Goal: Check status: Check status

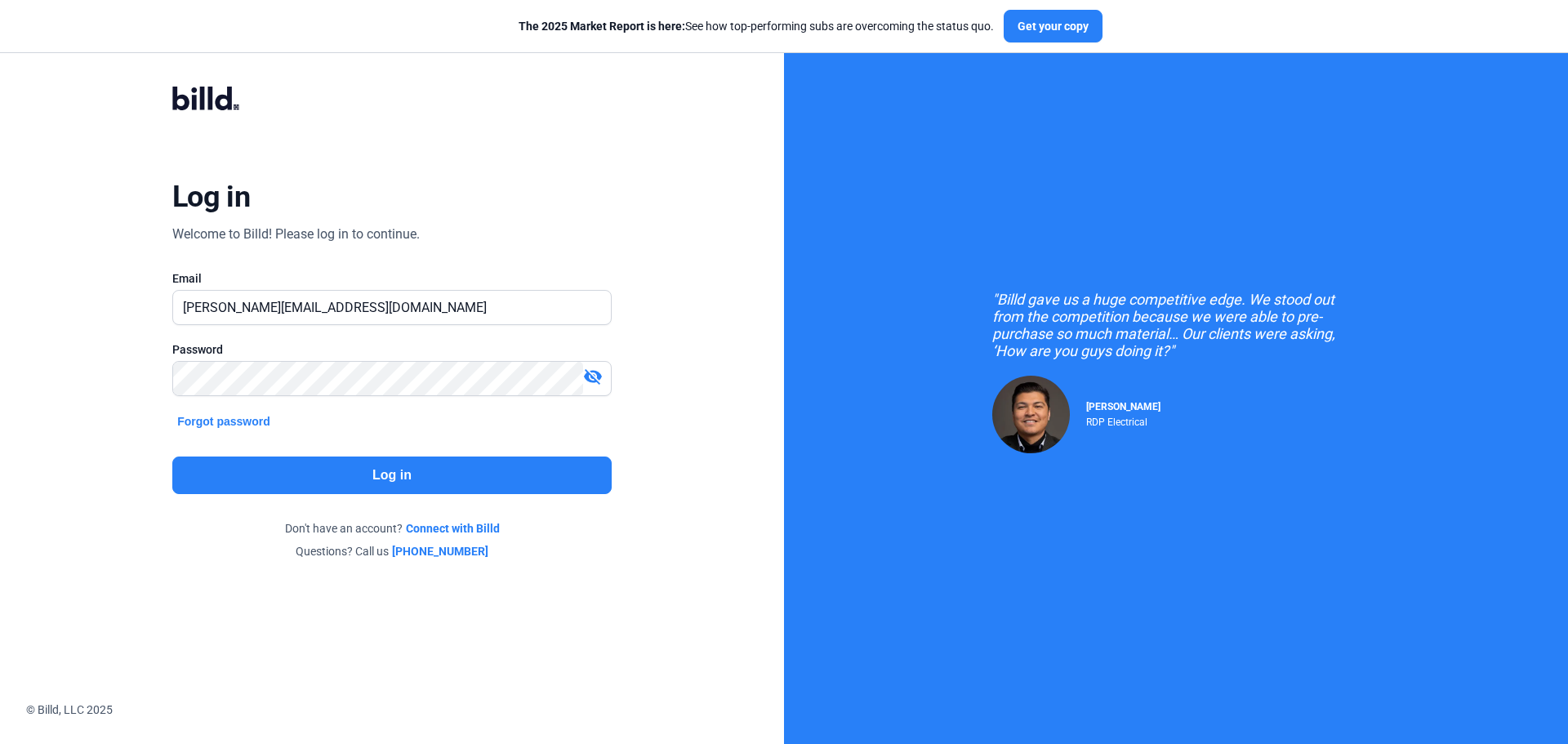
click at [395, 500] on div "Log in Welcome to Billd! Please log in to continue. Email [PERSON_NAME][EMAIL_A…" at bounding box center [392, 323] width 564 height 536
click at [389, 487] on button "Log in" at bounding box center [392, 475] width 439 height 38
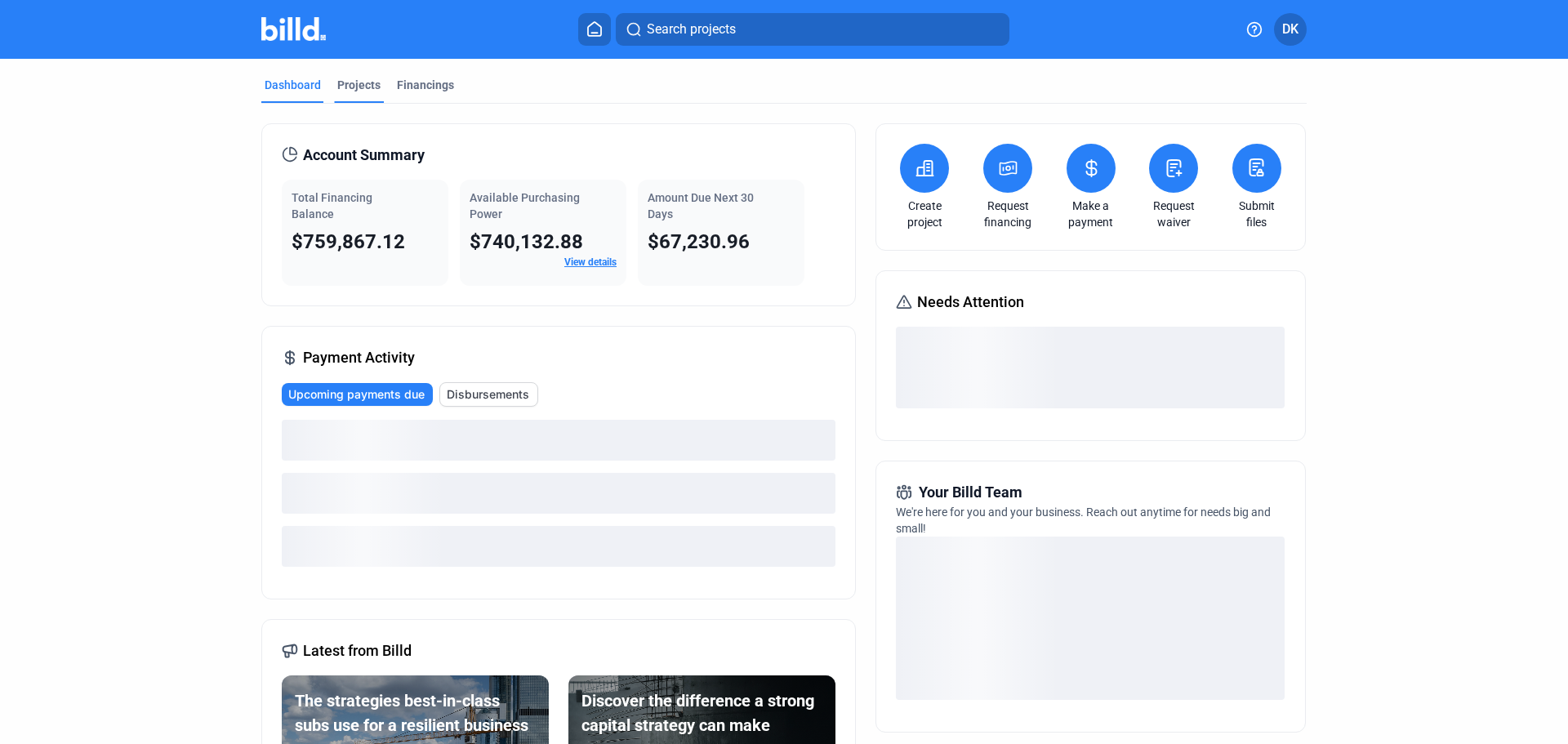
click at [369, 94] on div "Projects" at bounding box center [359, 89] width 50 height 26
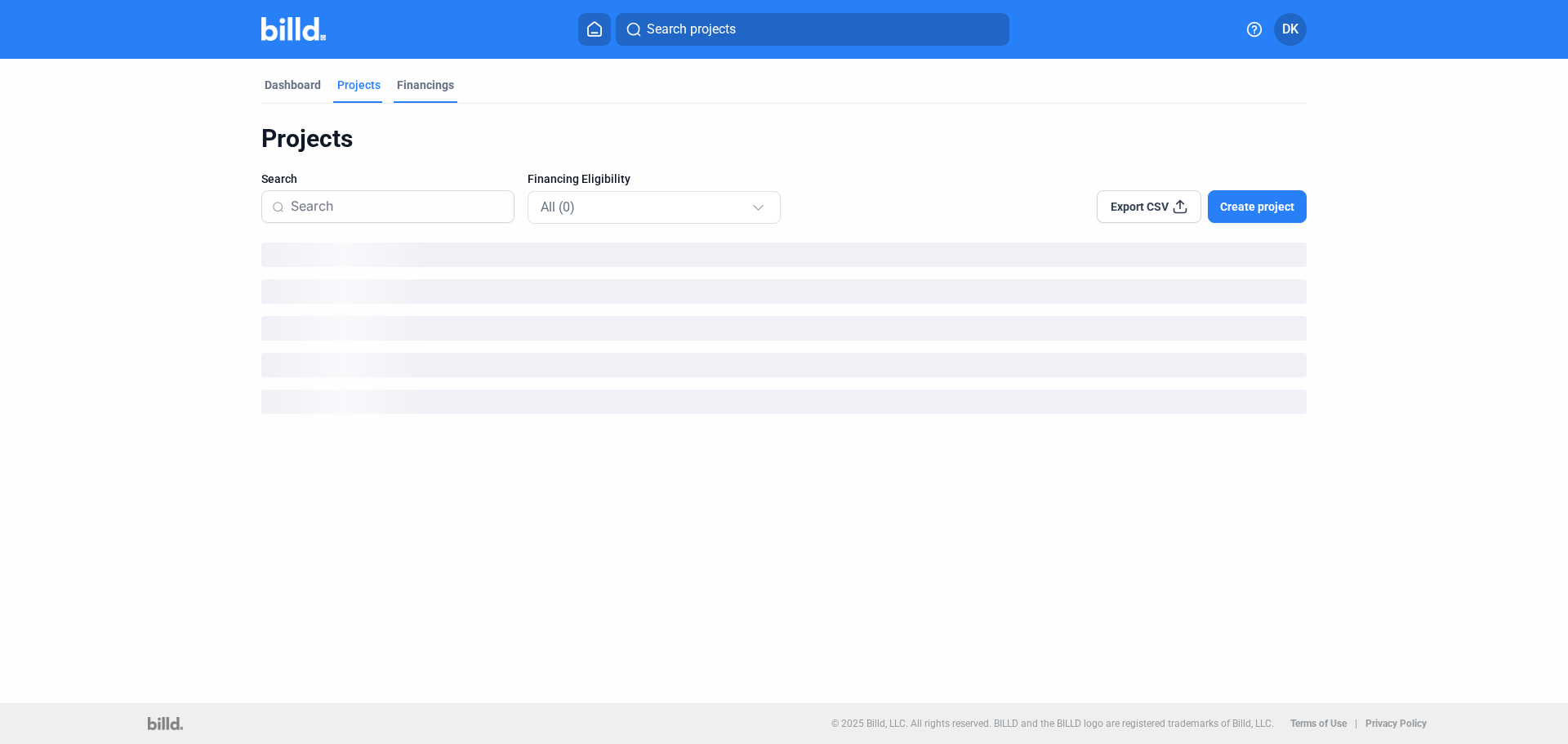
click at [430, 82] on div "Financings" at bounding box center [425, 84] width 57 height 16
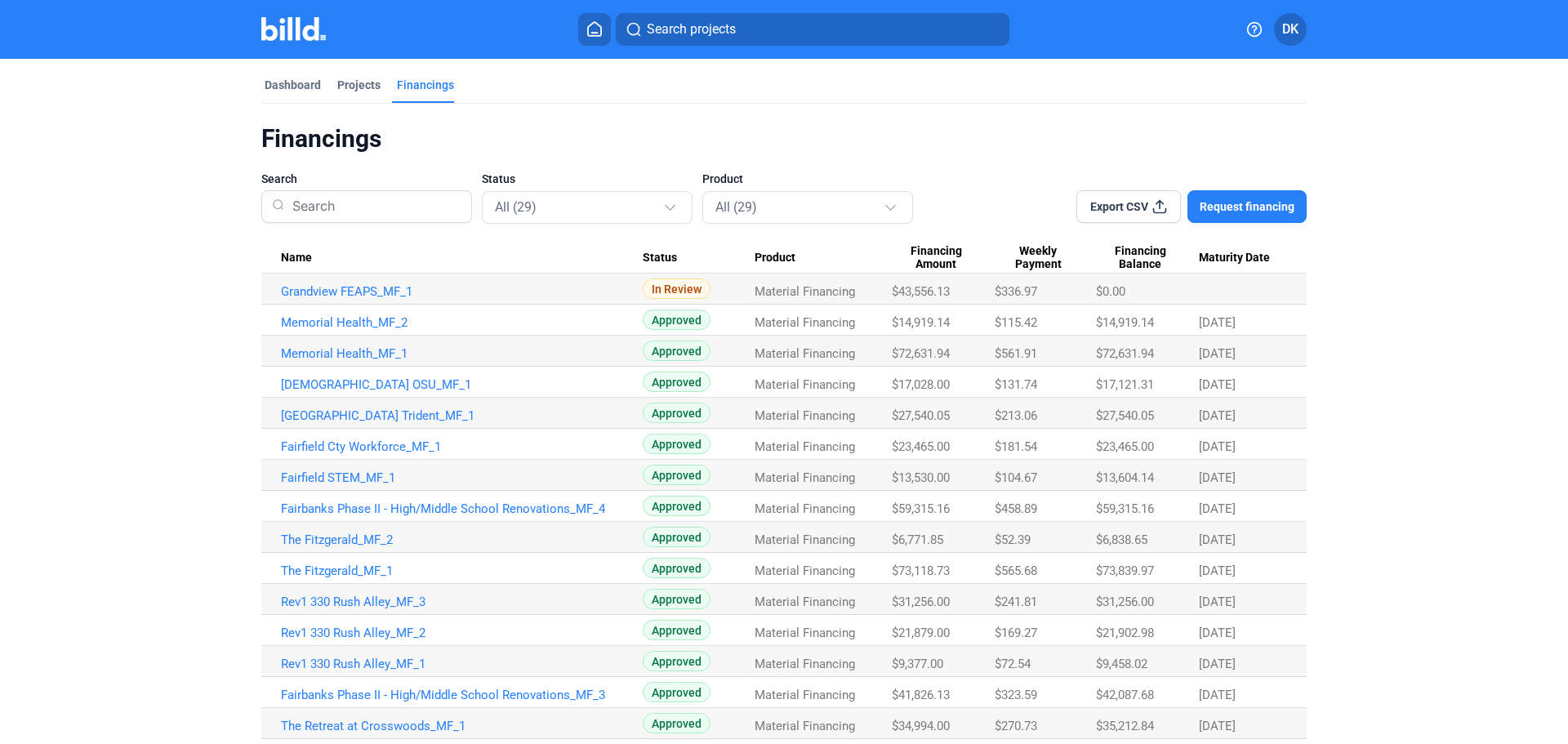
click at [1139, 270] on span "Financing Balance" at bounding box center [1140, 258] width 88 height 27
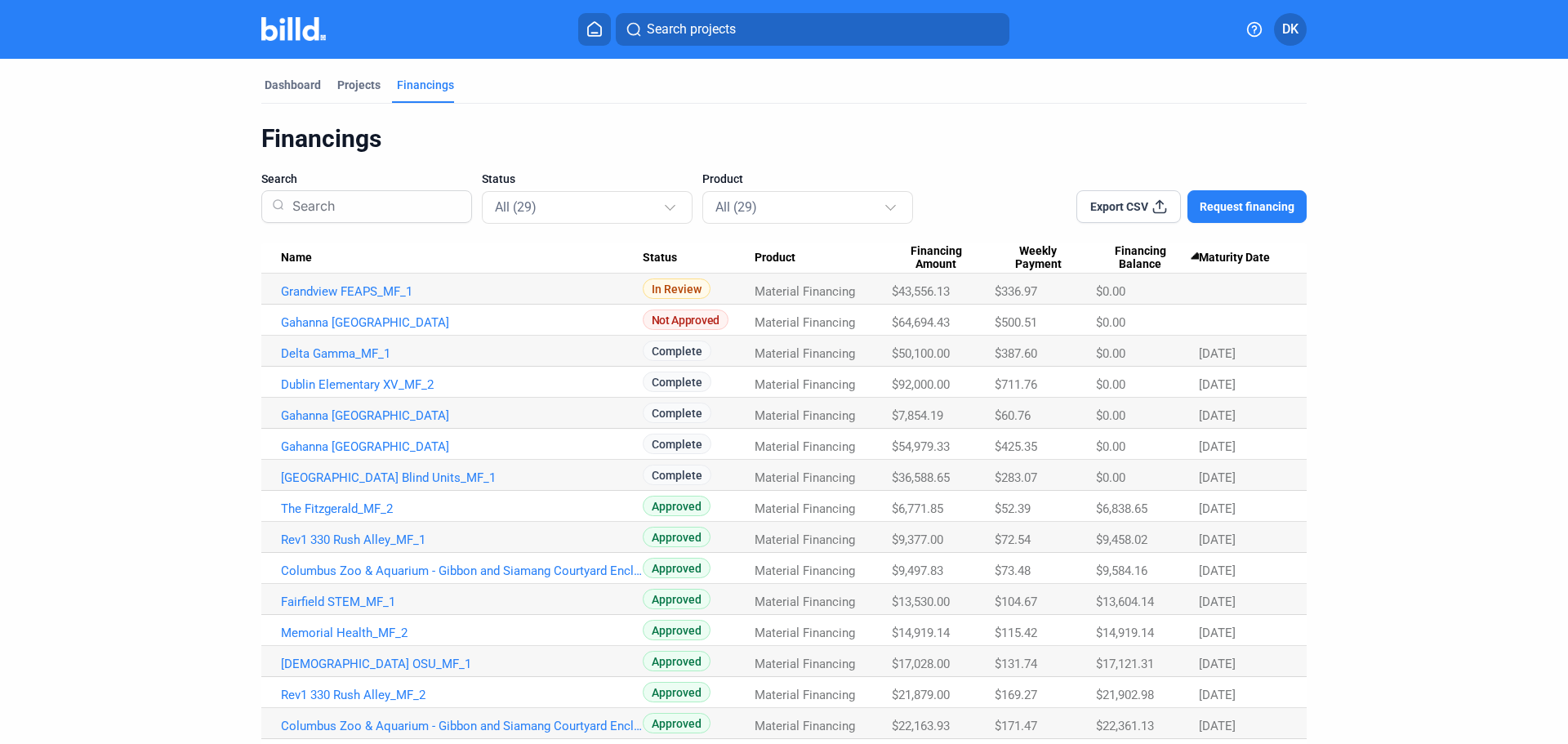
click at [998, 474] on span "$283.07" at bounding box center [1016, 477] width 43 height 15
click at [377, 387] on link "Dublin Elementary XV_MF_2" at bounding box center [462, 384] width 362 height 15
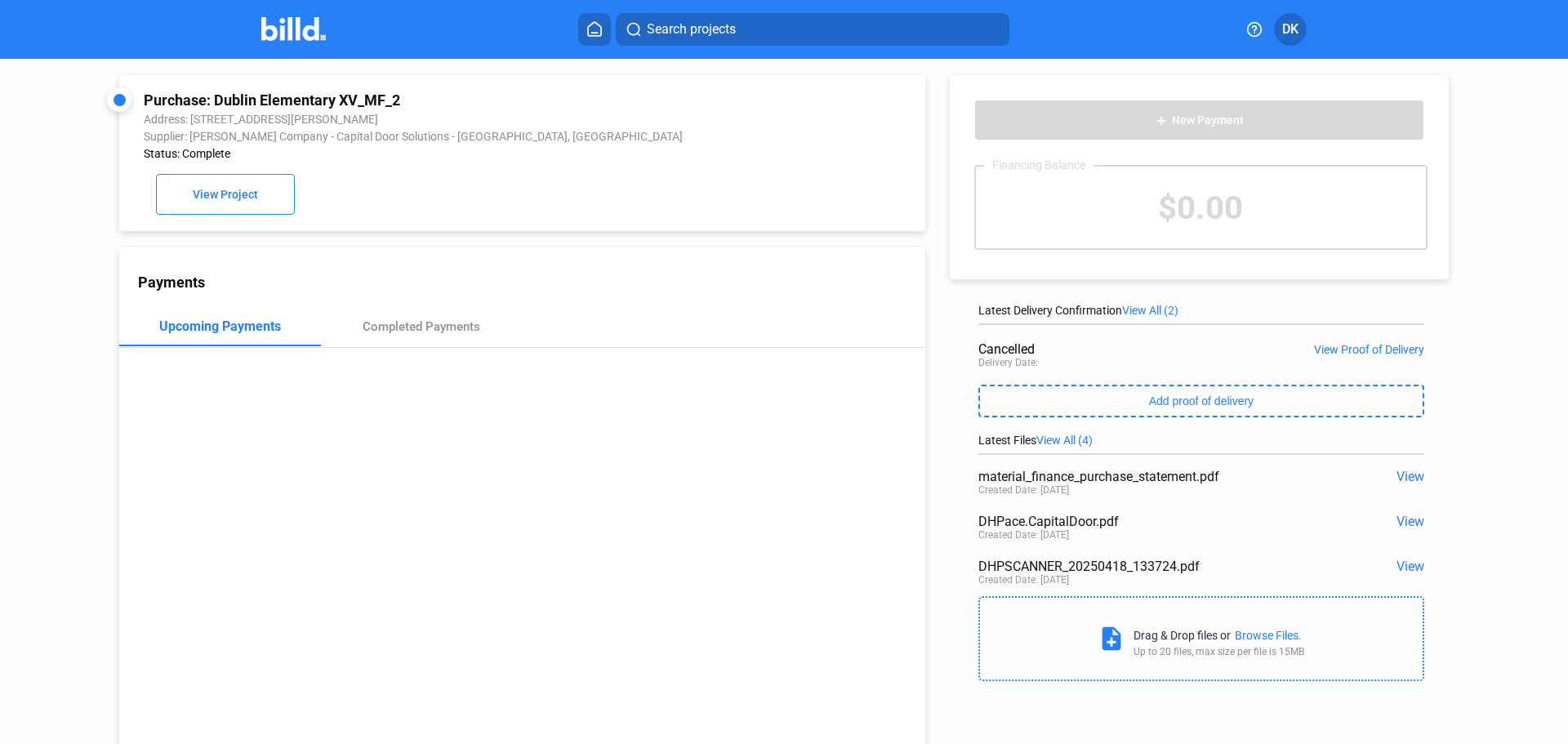
drag, startPoint x: 385, startPoint y: 310, endPoint x: 392, endPoint y: 343, distance: 33.7
click at [386, 310] on div "Payments Upcoming Payments Completed Payments" at bounding box center [522, 505] width 806 height 516
click at [392, 343] on div "Completed Payments" at bounding box center [421, 327] width 202 height 39
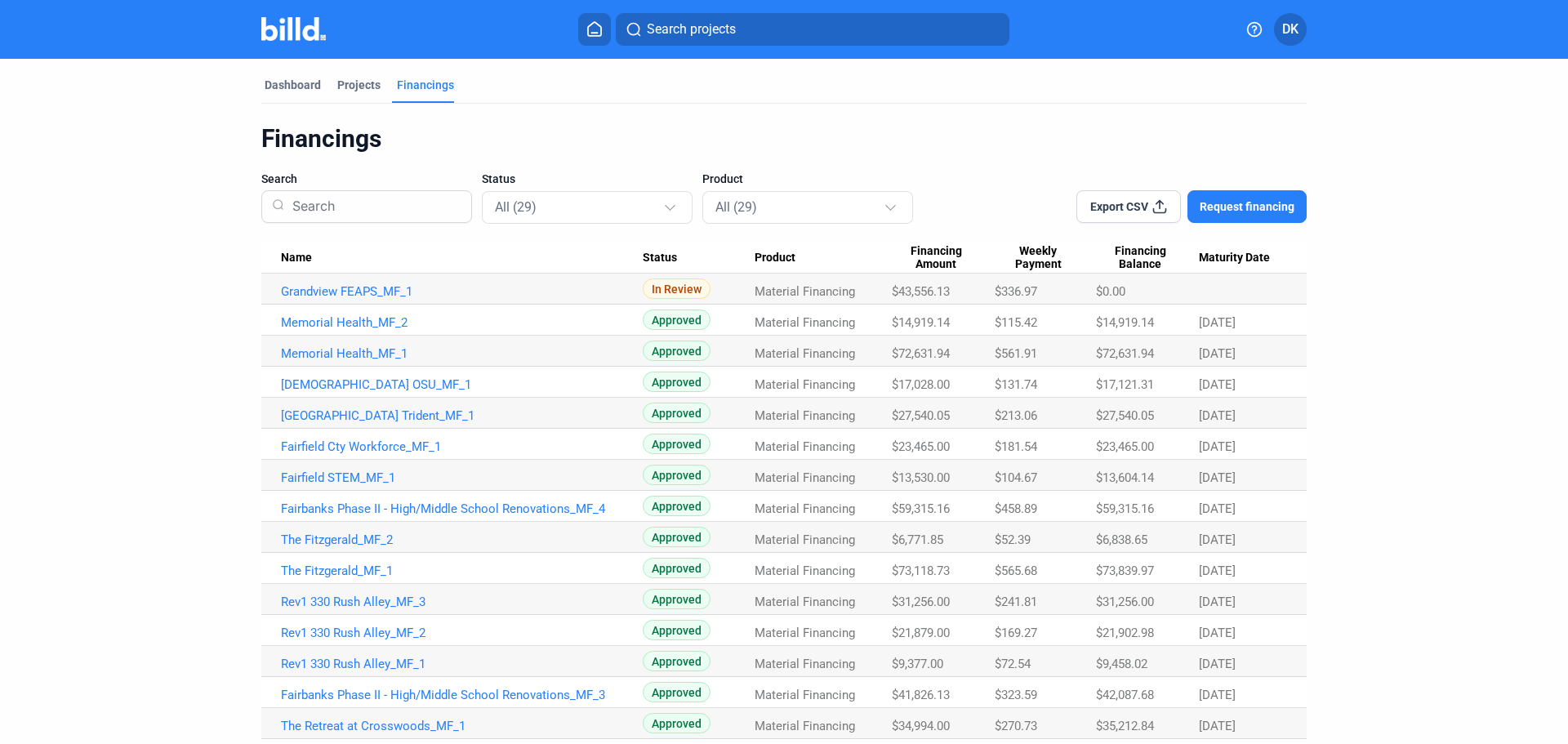
click at [1137, 256] on span "Financing Balance" at bounding box center [1140, 258] width 88 height 27
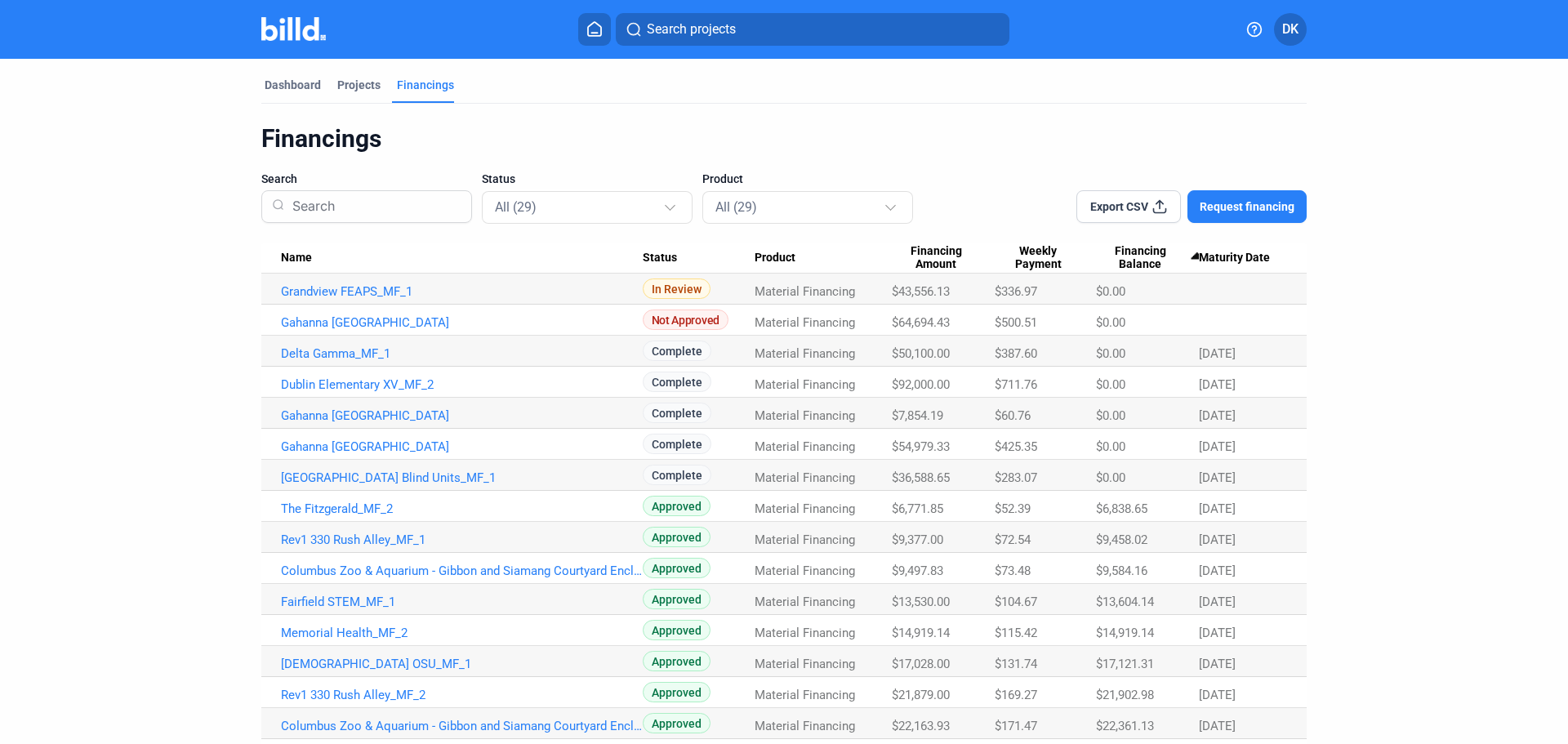
click at [1121, 447] on span "$0.00" at bounding box center [1111, 446] width 29 height 15
click at [384, 442] on link "Gahanna [GEOGRAPHIC_DATA]" at bounding box center [462, 446] width 362 height 15
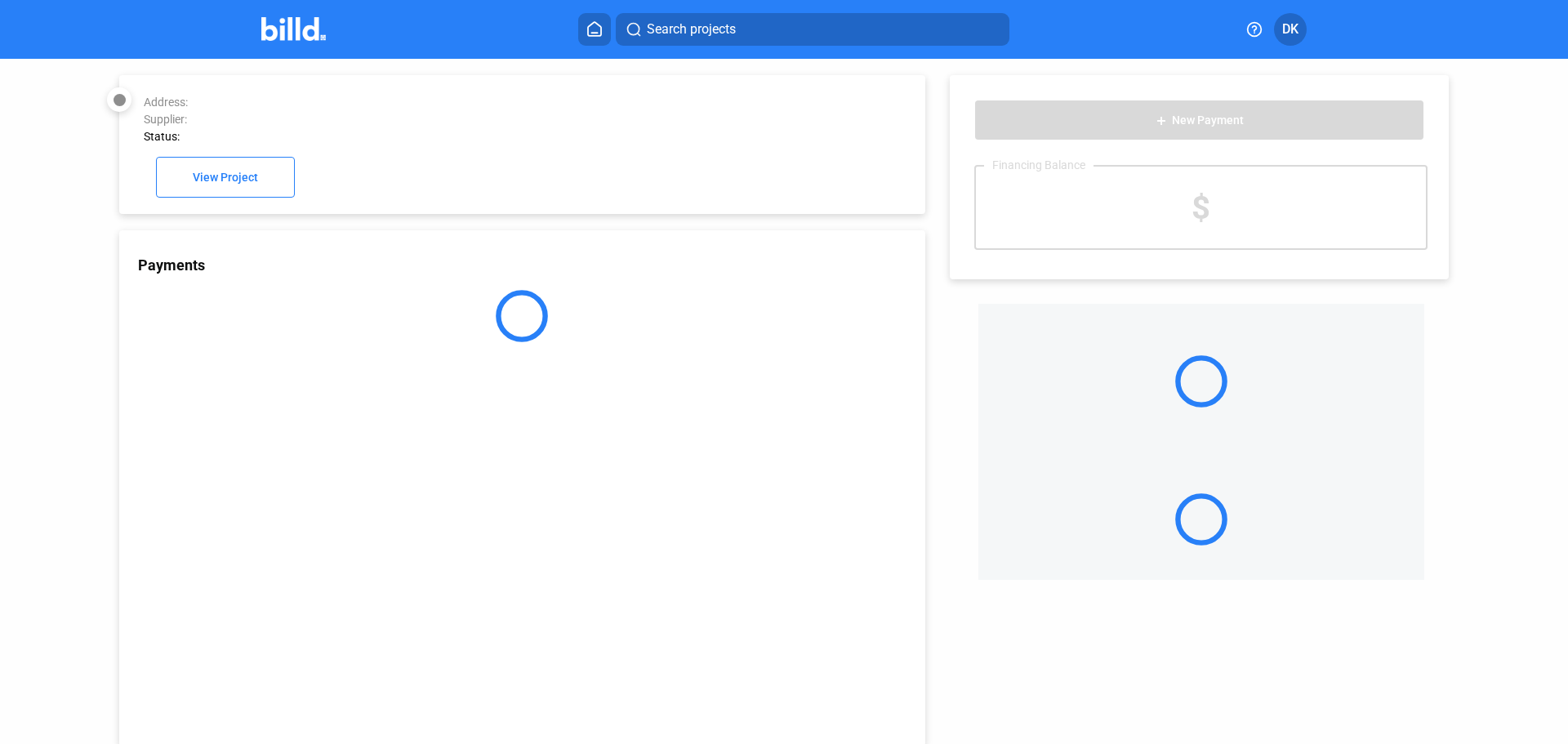
click at [384, 442] on div "Payments" at bounding box center [522, 487] width 806 height 516
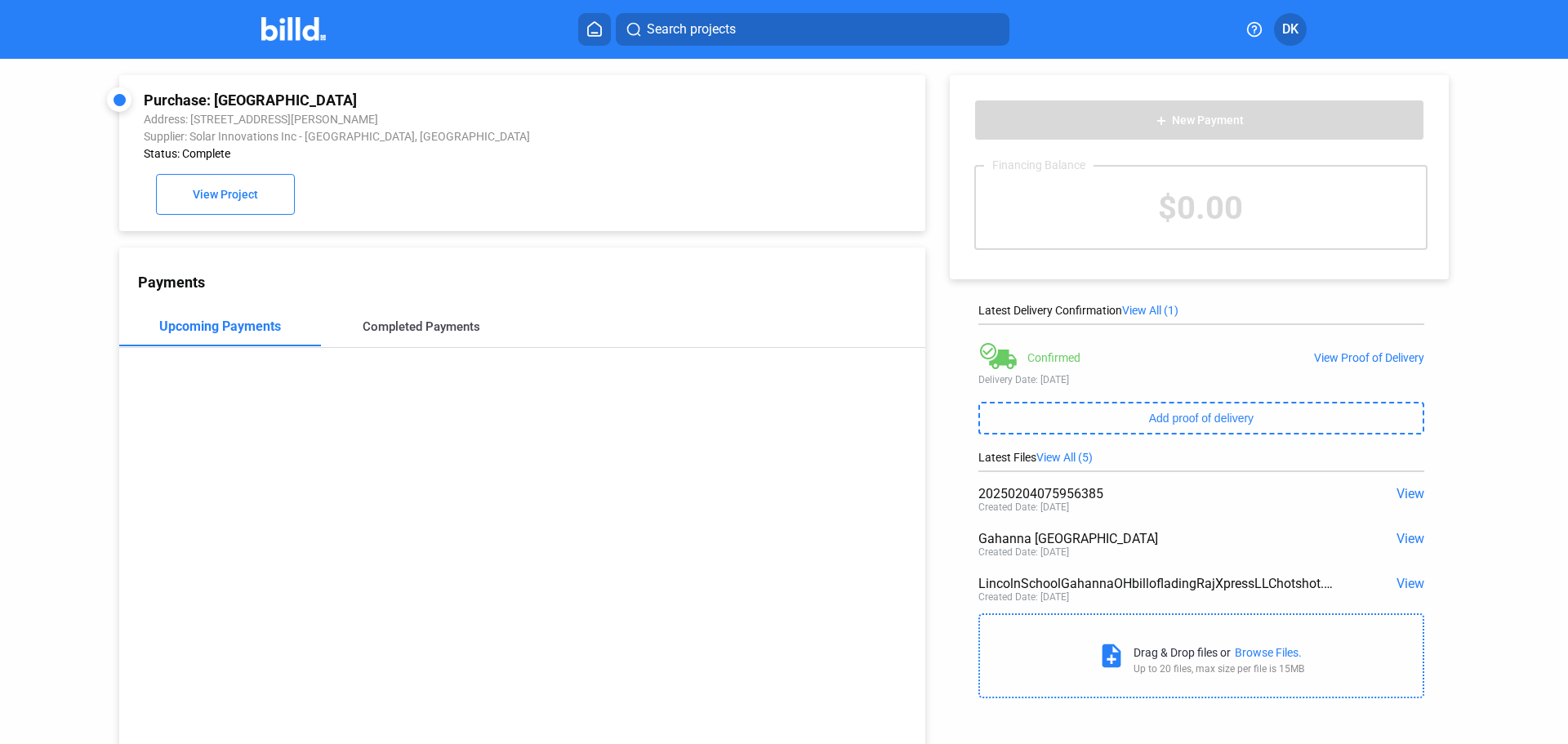
click at [424, 334] on div "Completed Payments" at bounding box center [421, 326] width 118 height 15
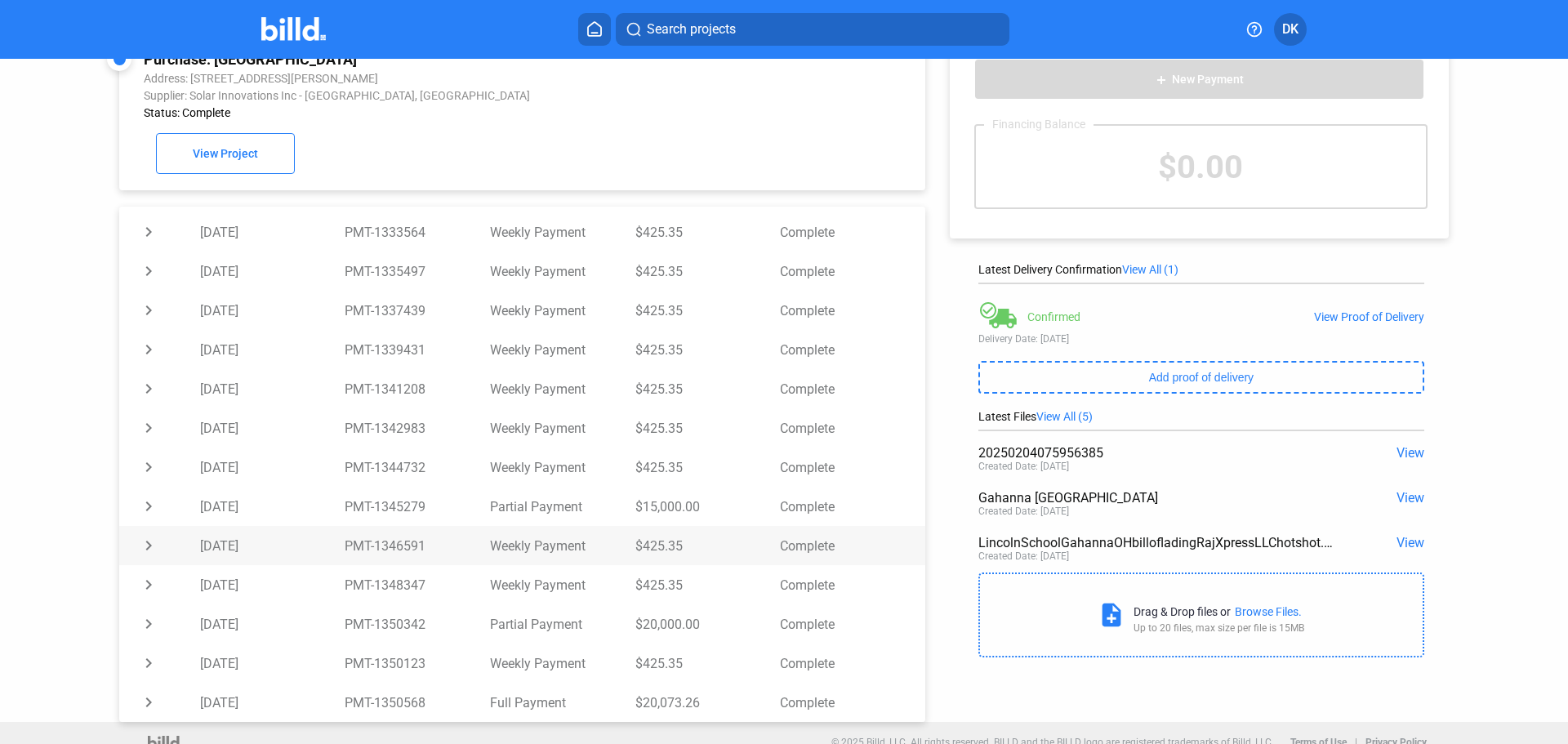
scroll to position [63, 0]
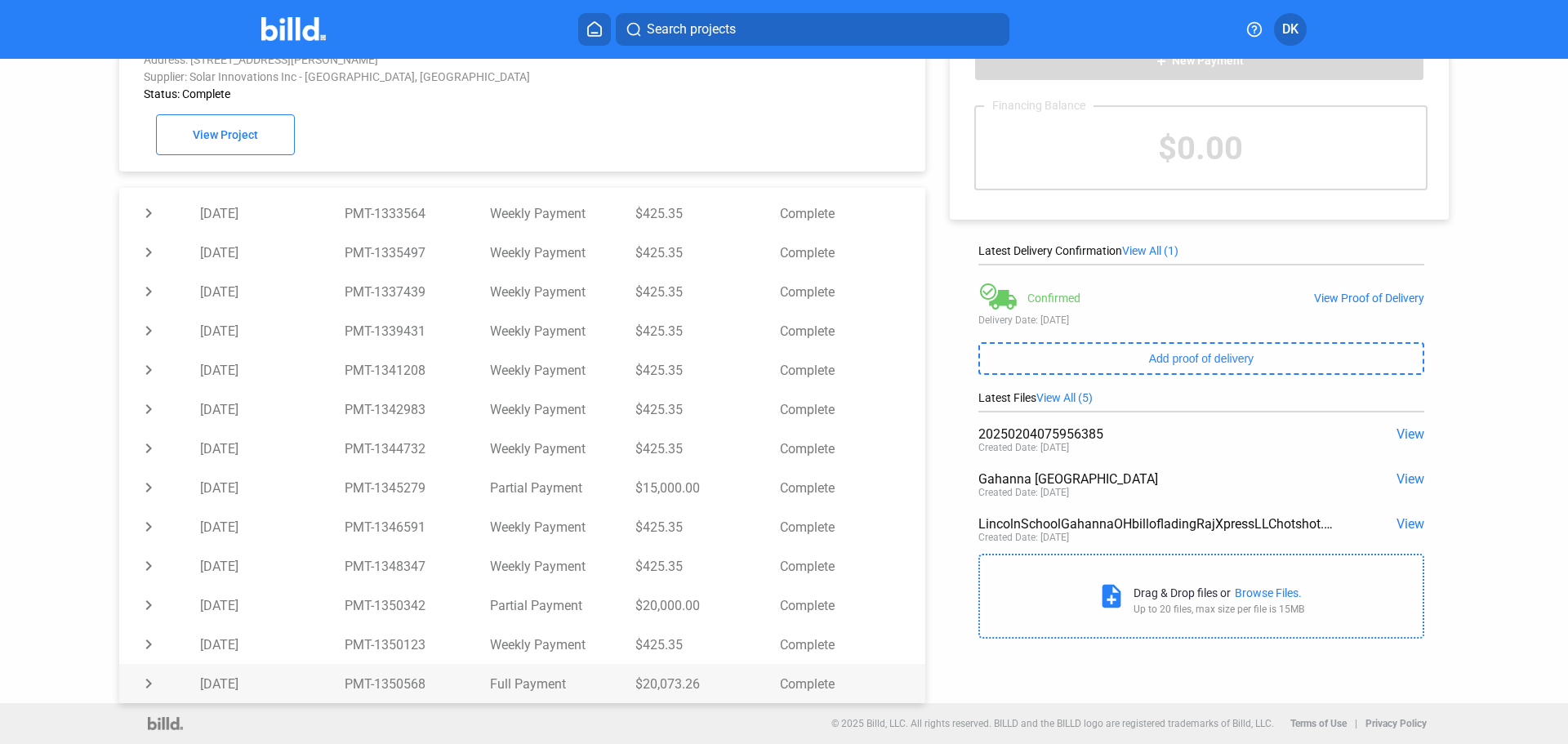
click at [664, 680] on td "$20,073.26" at bounding box center [708, 684] width 145 height 39
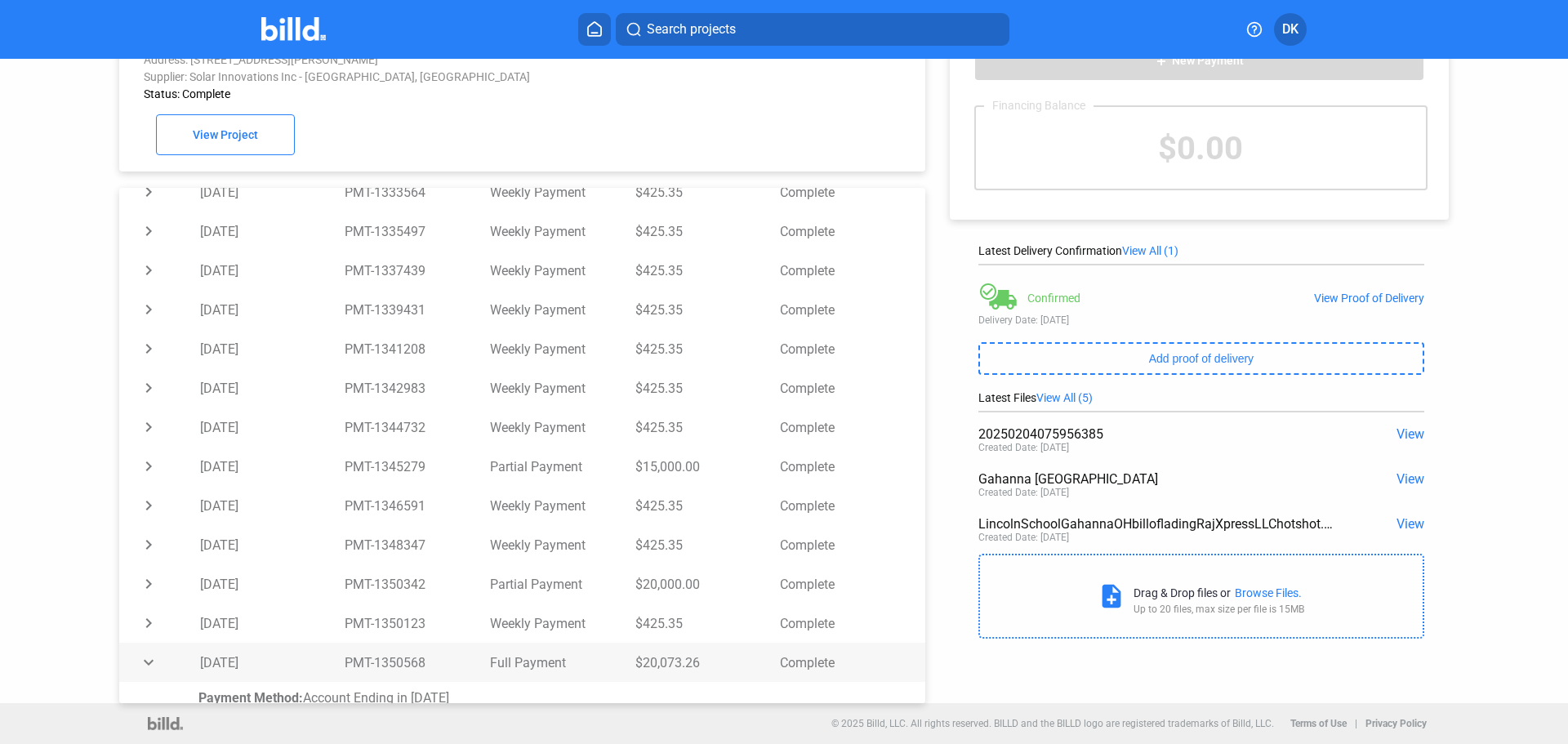
scroll to position [296, 0]
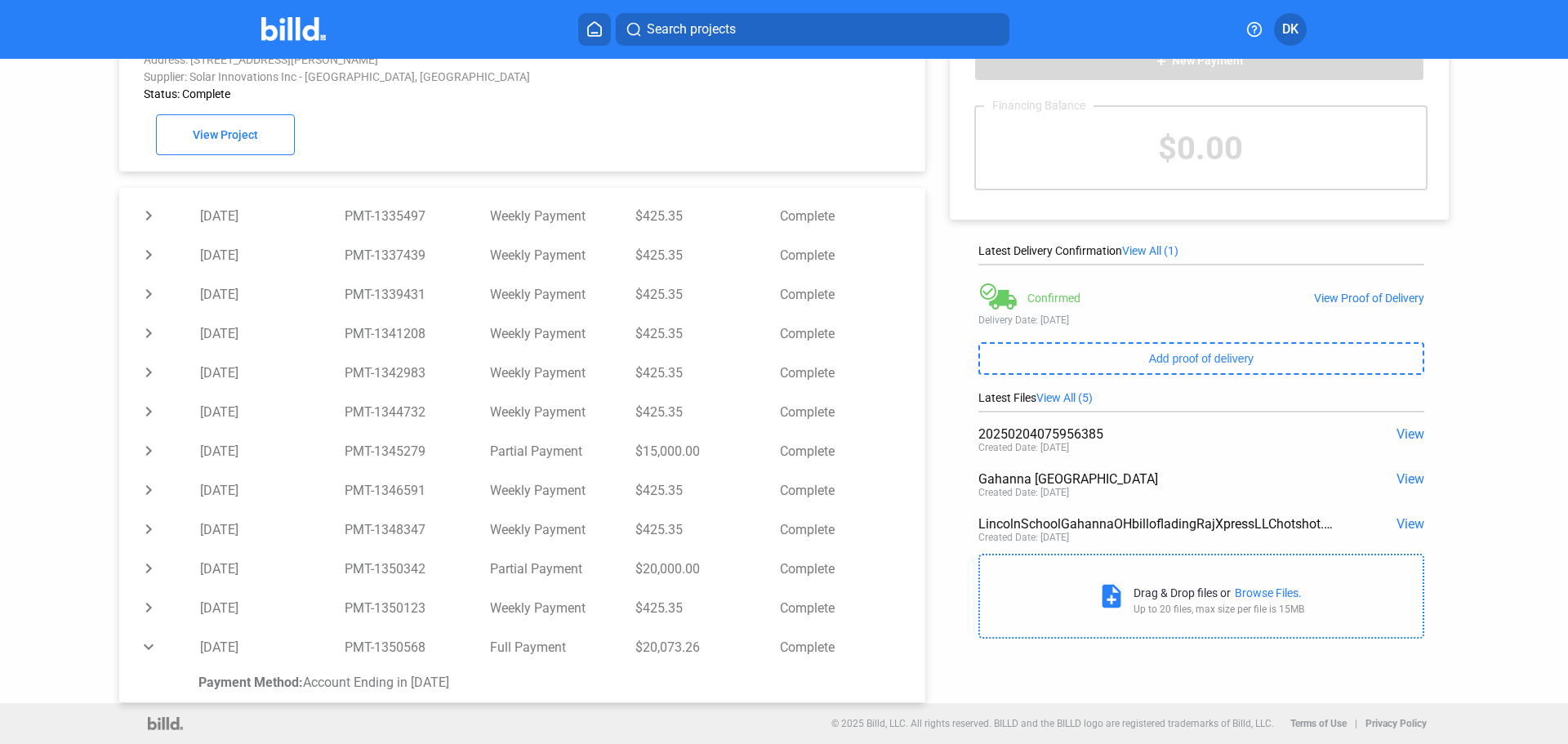
click at [1408, 434] on span "View" at bounding box center [1410, 434] width 27 height 15
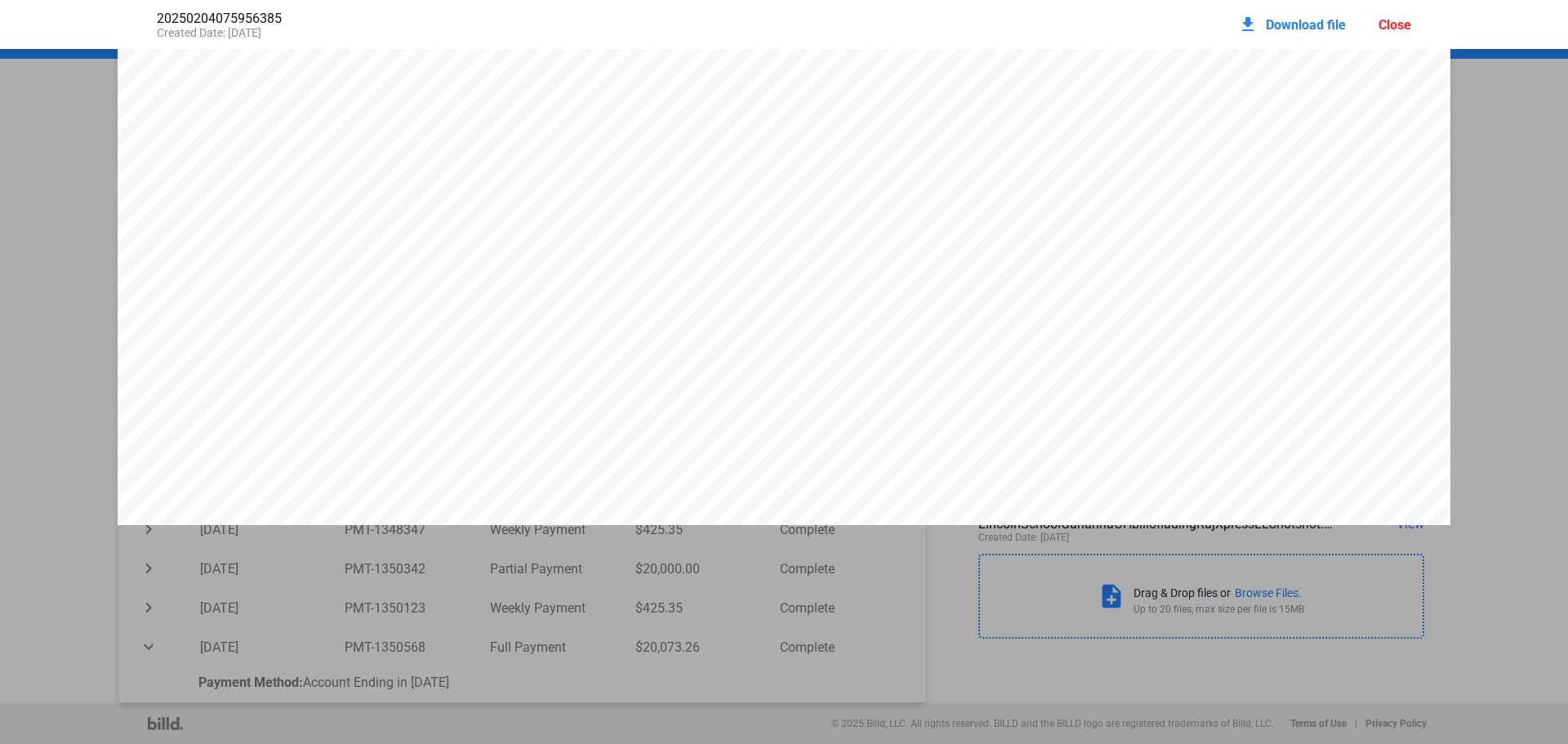
scroll to position [0, 0]
click at [1403, 27] on div "Close" at bounding box center [1395, 25] width 33 height 15
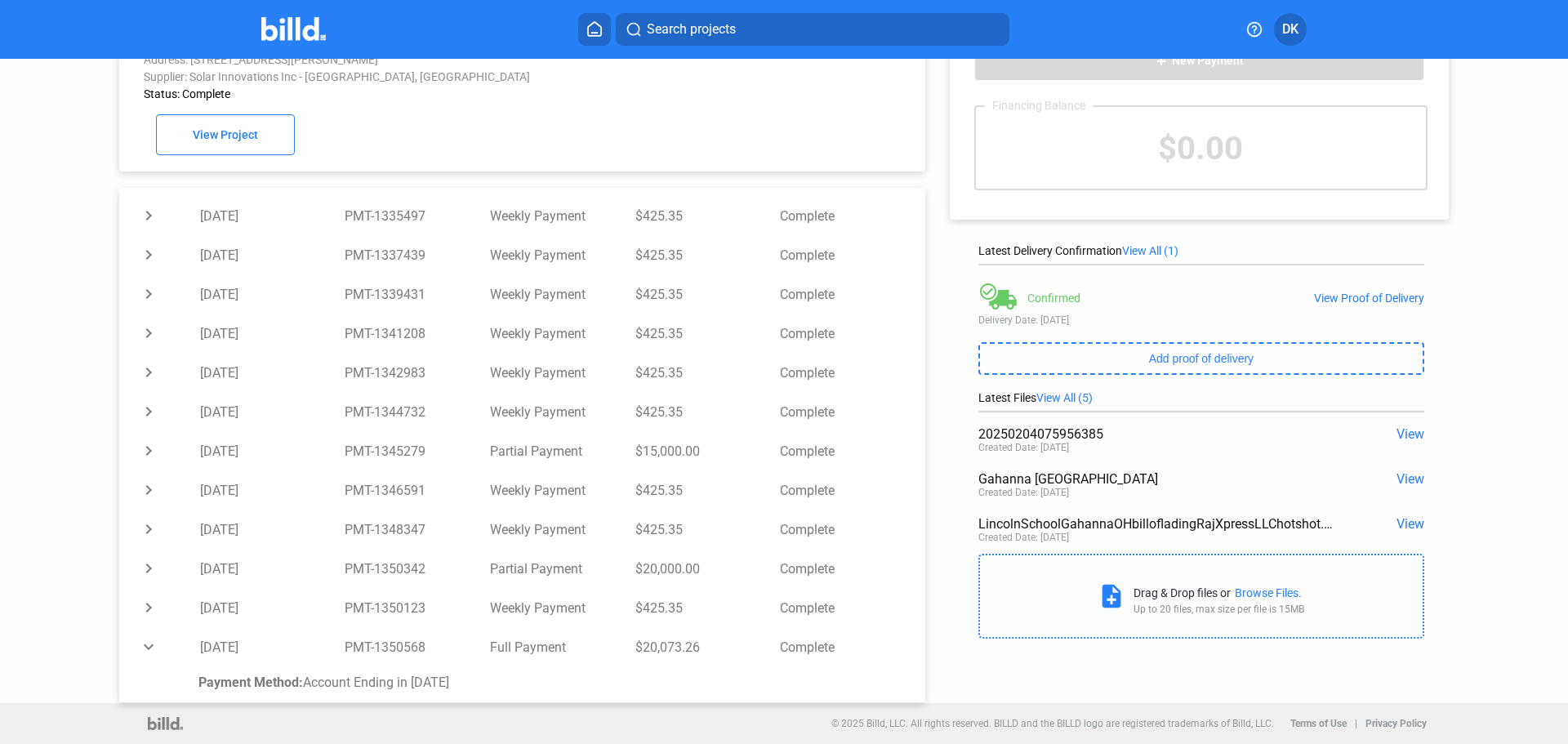
click at [1398, 484] on span "View" at bounding box center [1410, 479] width 27 height 15
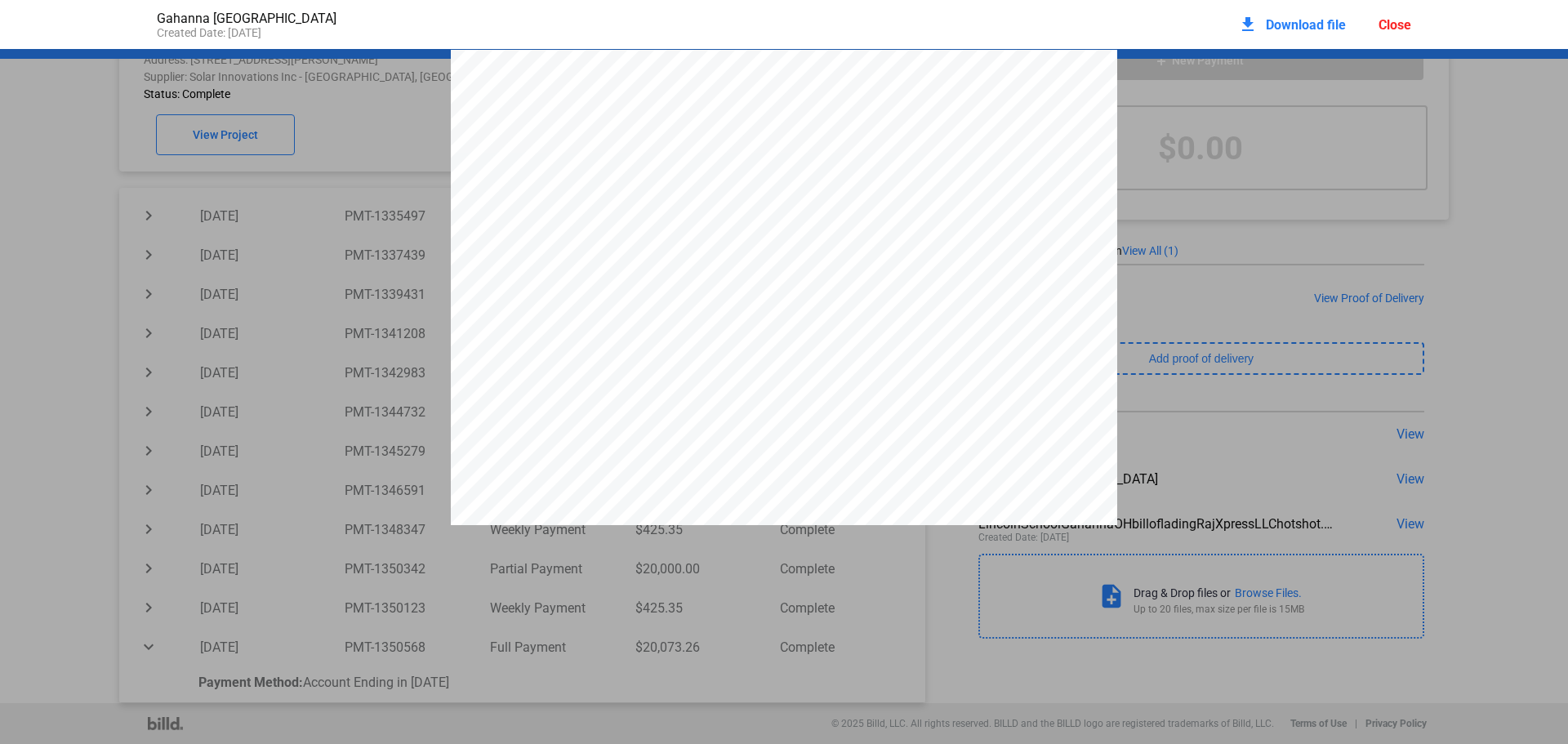
click at [1380, 27] on div "Close" at bounding box center [1395, 25] width 33 height 15
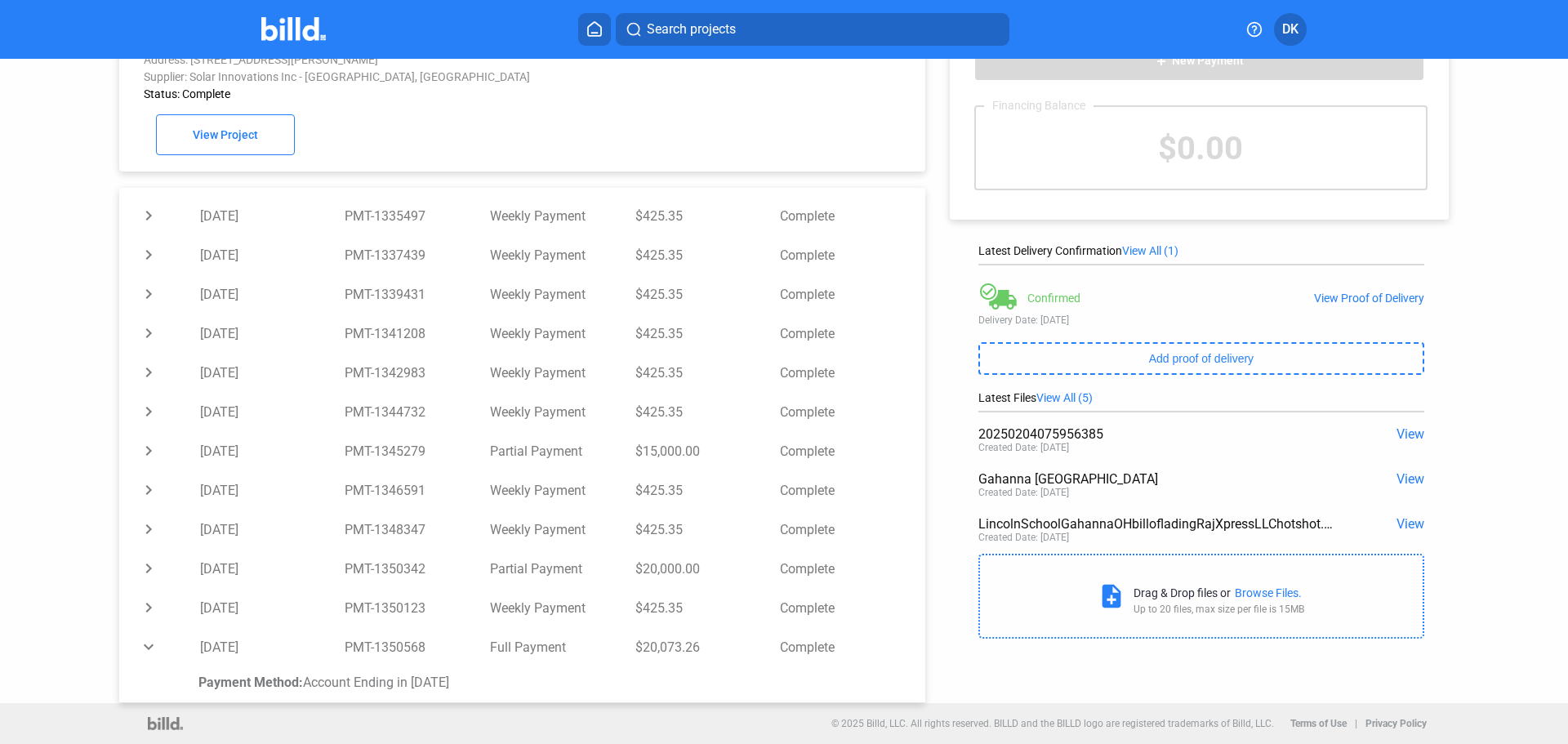
click at [1406, 527] on span "View" at bounding box center [1410, 524] width 27 height 15
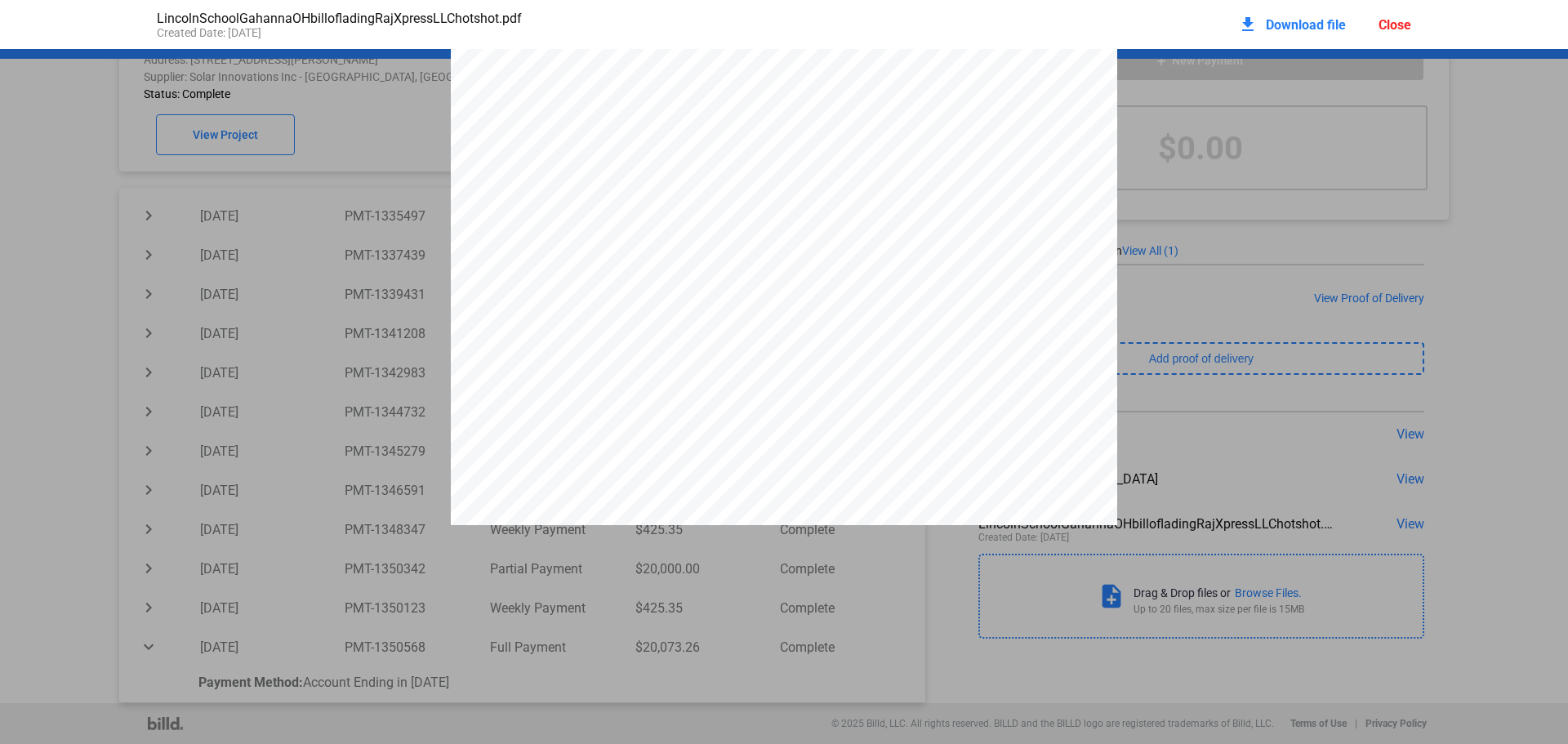
scroll to position [487, 0]
click at [1315, 317] on div "Reference Name Value Equipment Description Code Construction entrance – jobsite…" at bounding box center [784, 51] width 1568 height 948
click at [1405, 21] on div "Close" at bounding box center [1395, 25] width 33 height 15
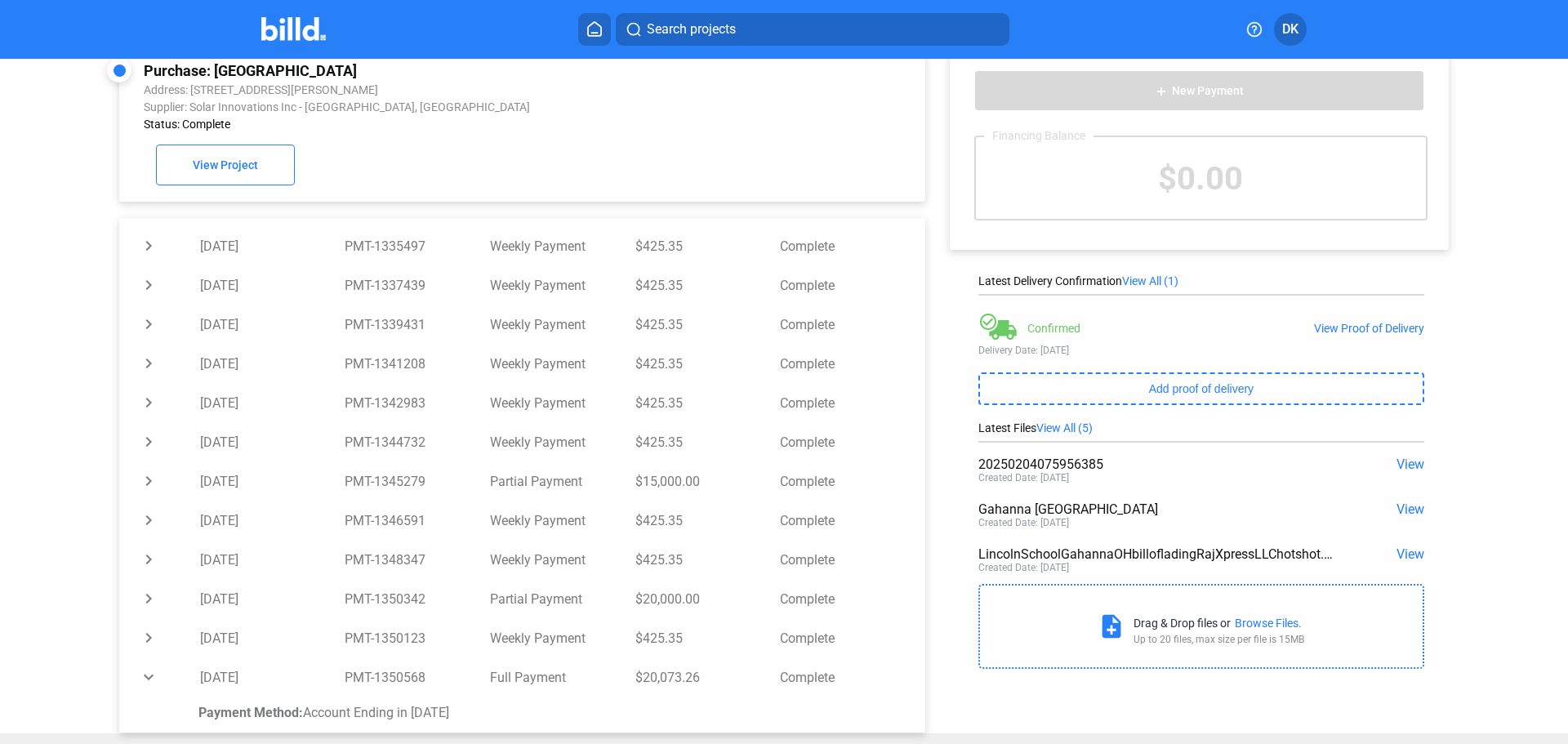
scroll to position [0, 0]
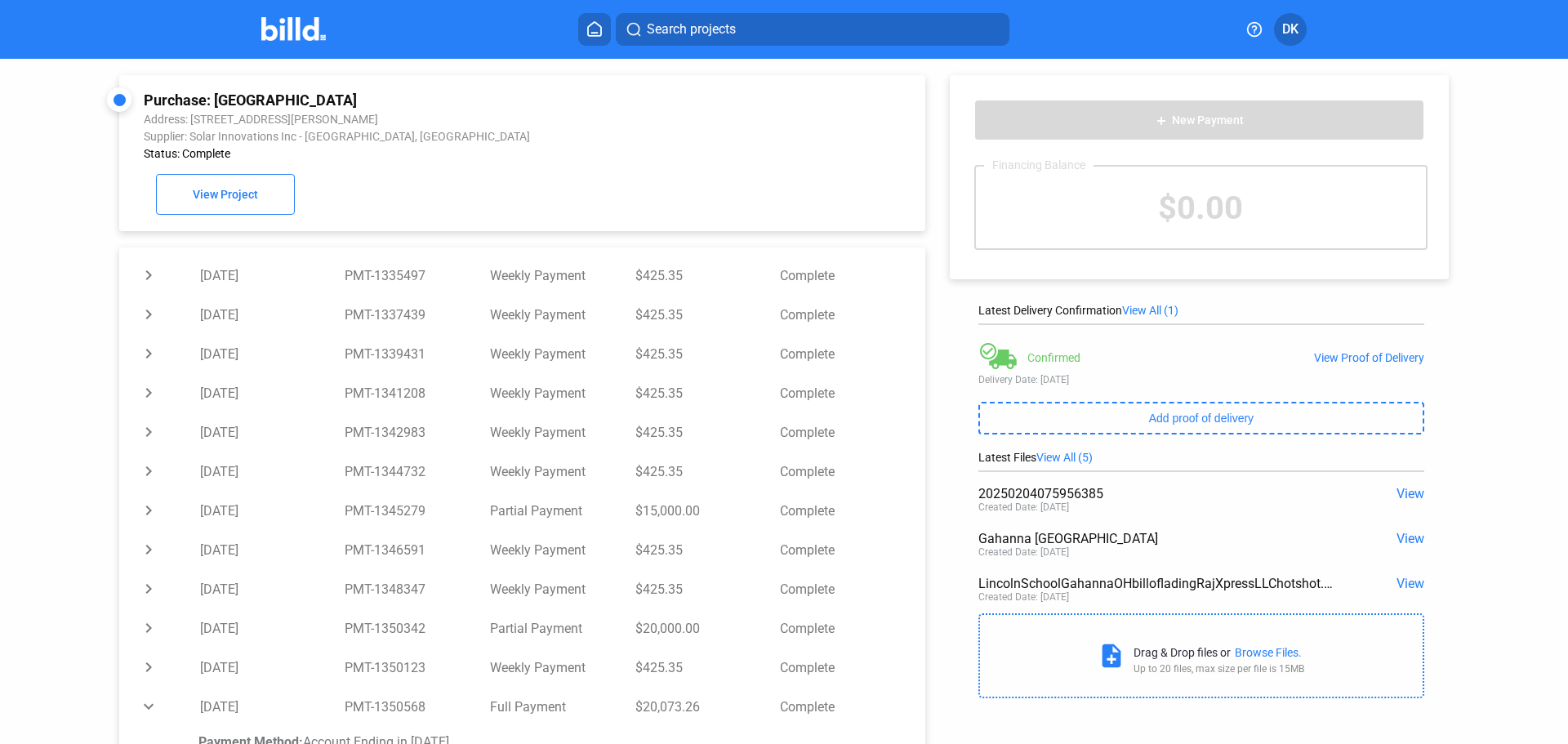
click at [1058, 464] on span "View All (5)" at bounding box center [1064, 457] width 57 height 13
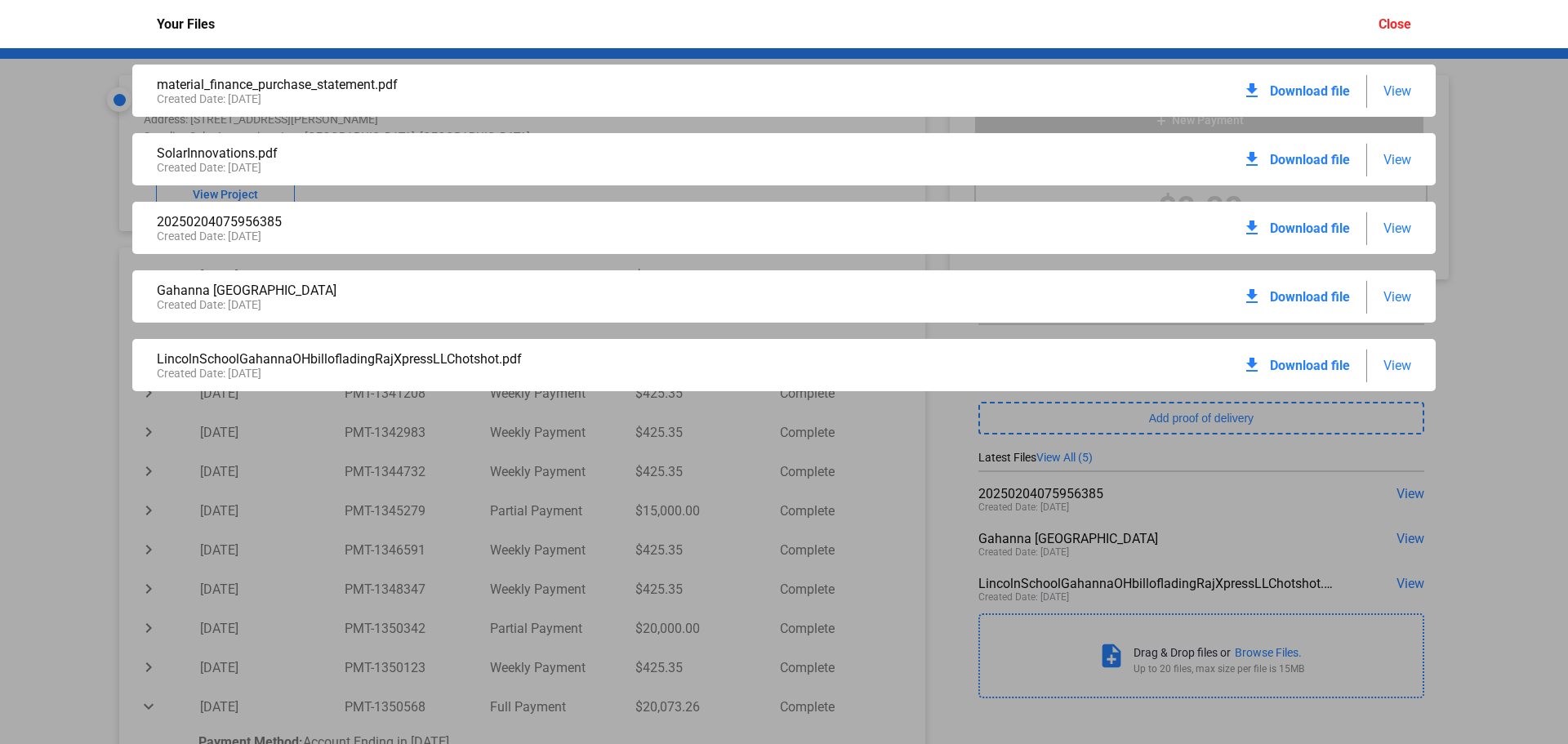
click at [1406, 154] on span "View" at bounding box center [1397, 160] width 27 height 15
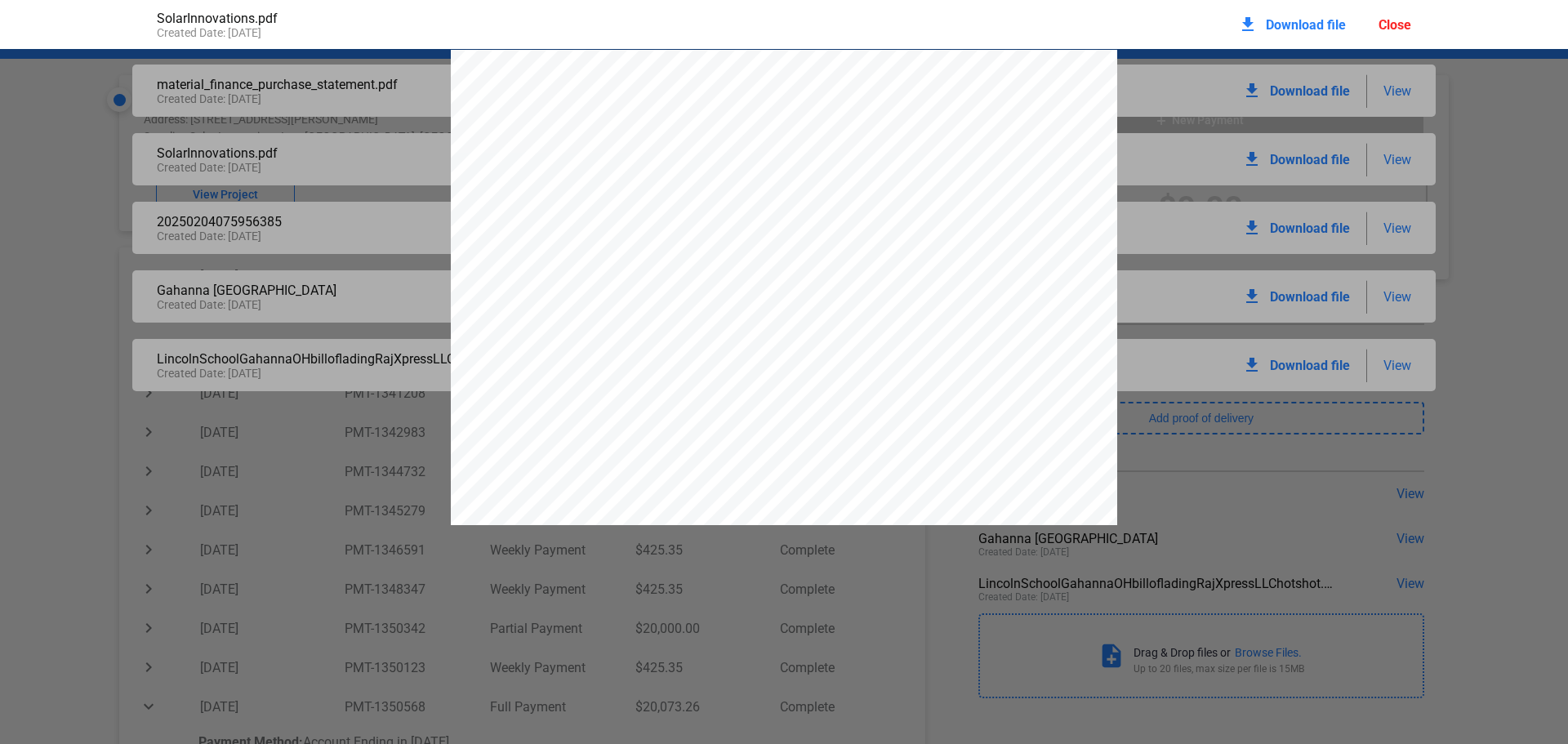
click at [1395, 18] on div "Close" at bounding box center [1395, 25] width 33 height 15
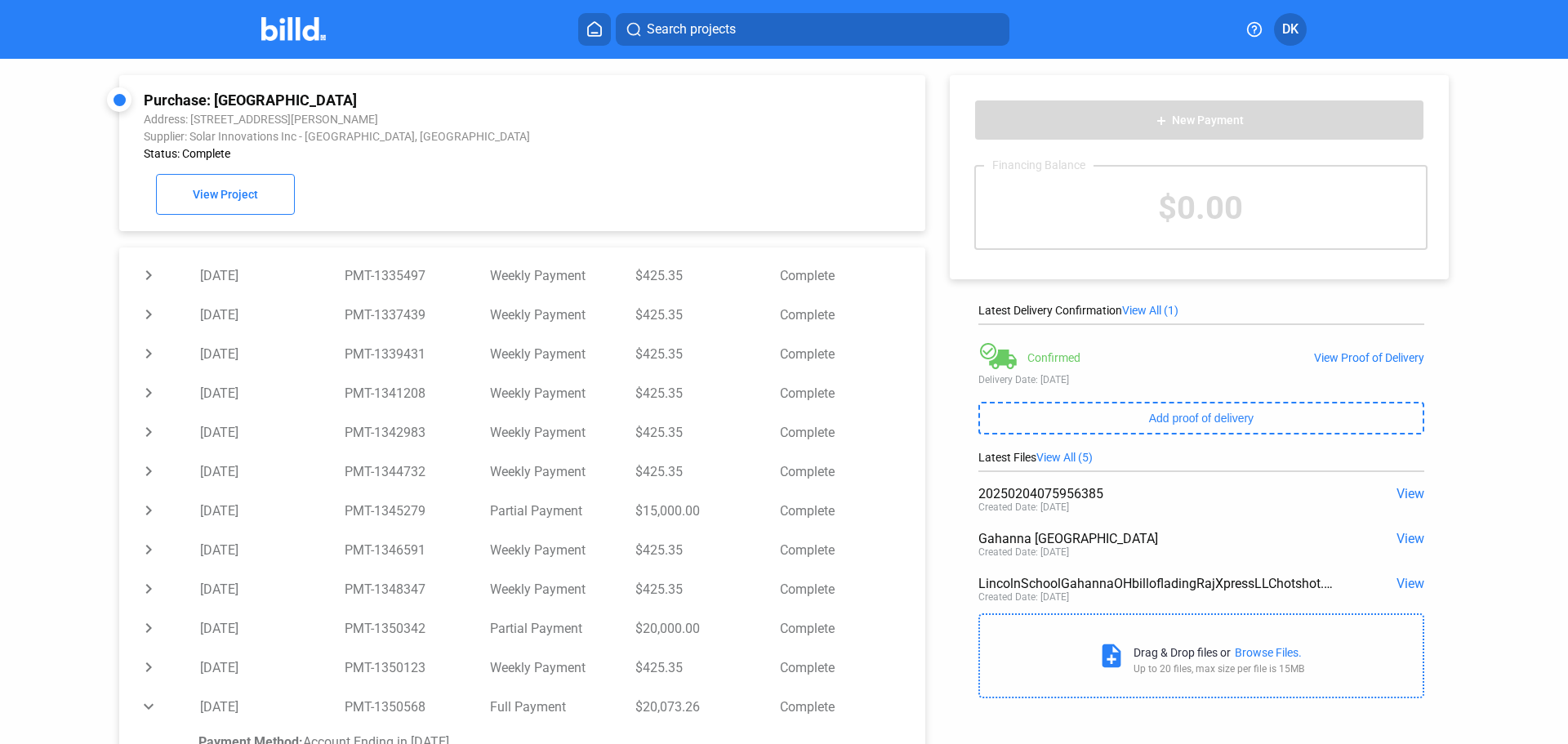
click at [1154, 298] on div "add New Payment Financing Balance $0.00 Latest Delivery Confirmation View All (…" at bounding box center [1208, 383] width 564 height 648
click at [1160, 313] on span "View All (1)" at bounding box center [1150, 310] width 57 height 13
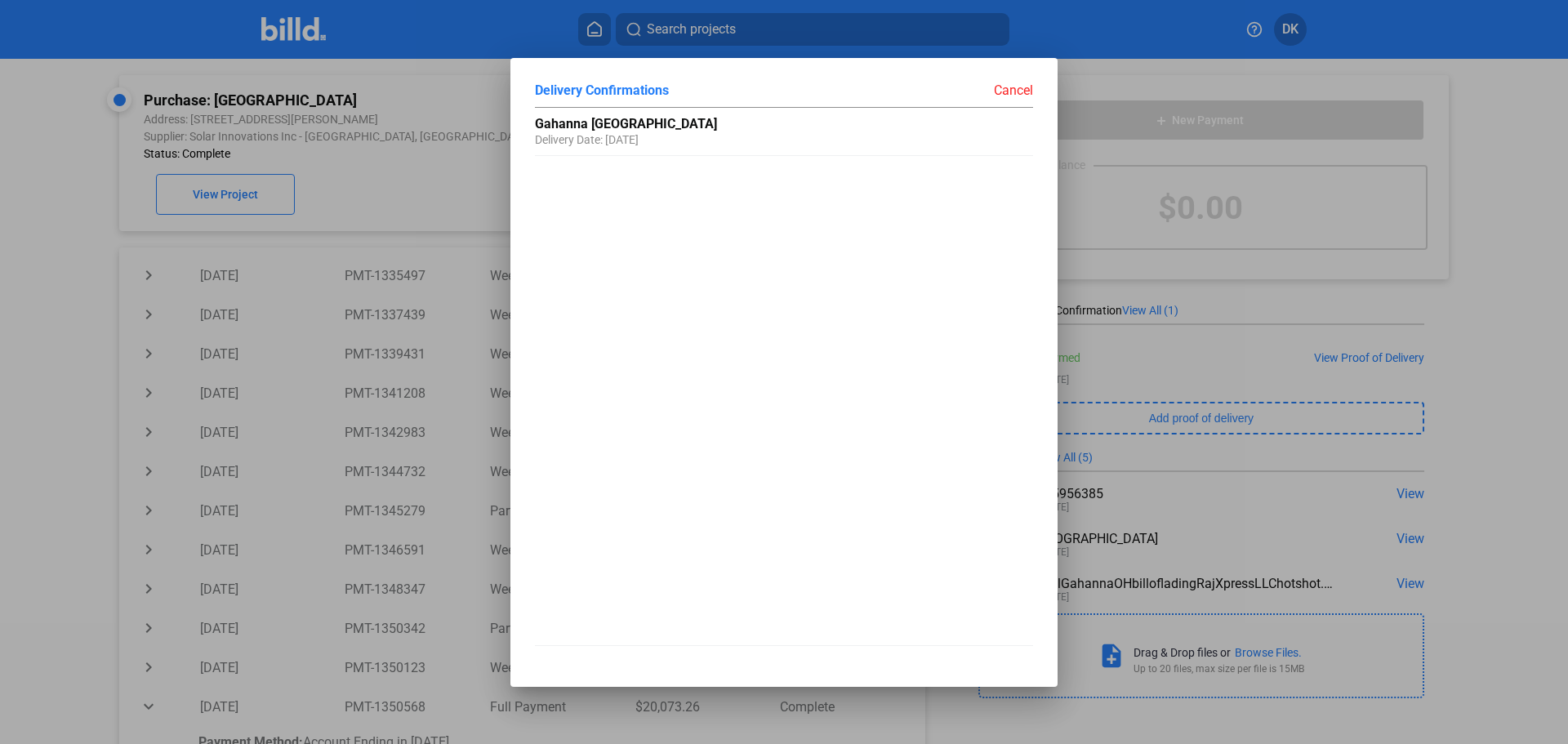
click at [1011, 94] on div "Cancel" at bounding box center [908, 90] width 249 height 16
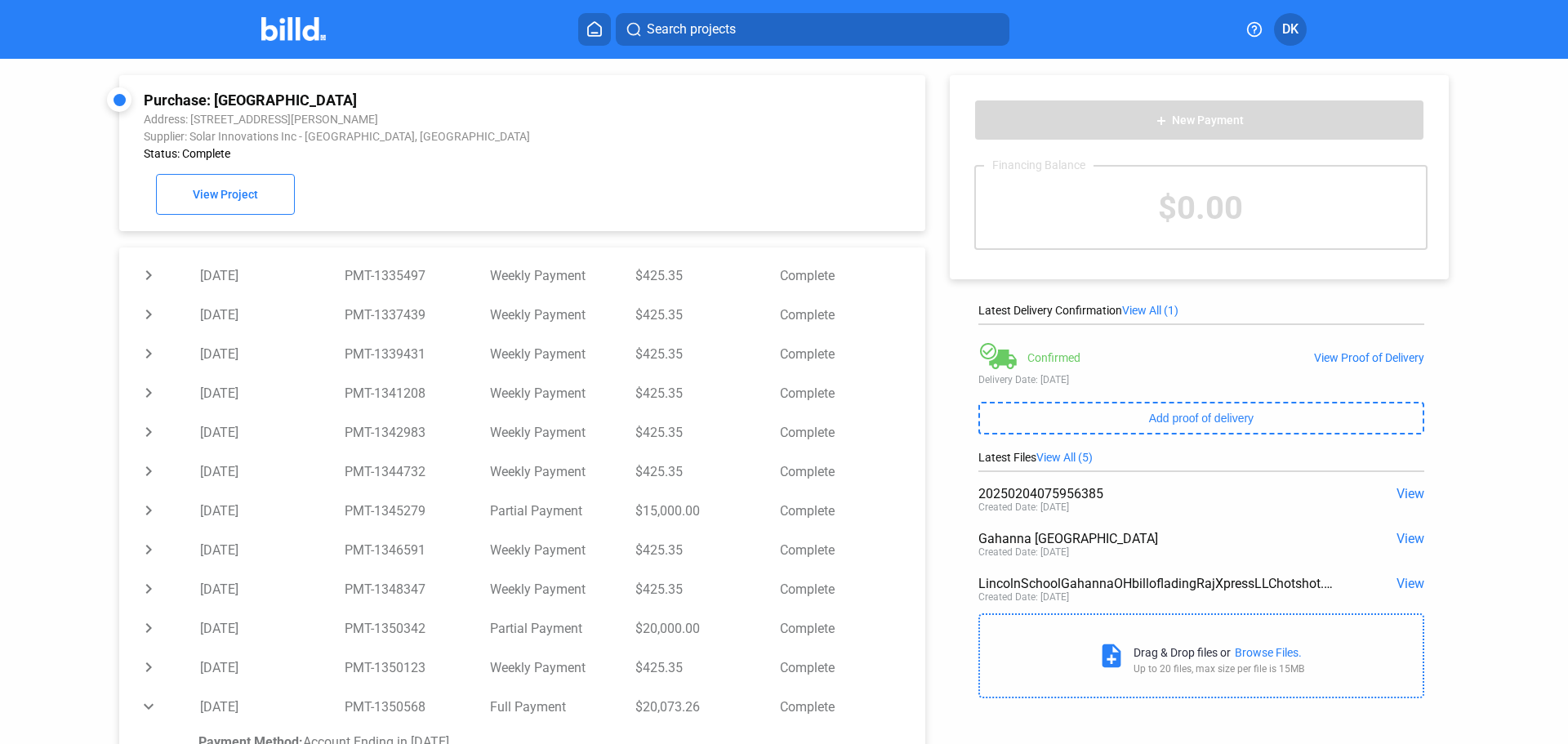
click at [1175, 445] on div "Latest Delivery Confirmation View All (1) Confirmed View Proof of Delivery Deli…" at bounding box center [1202, 377] width 446 height 147
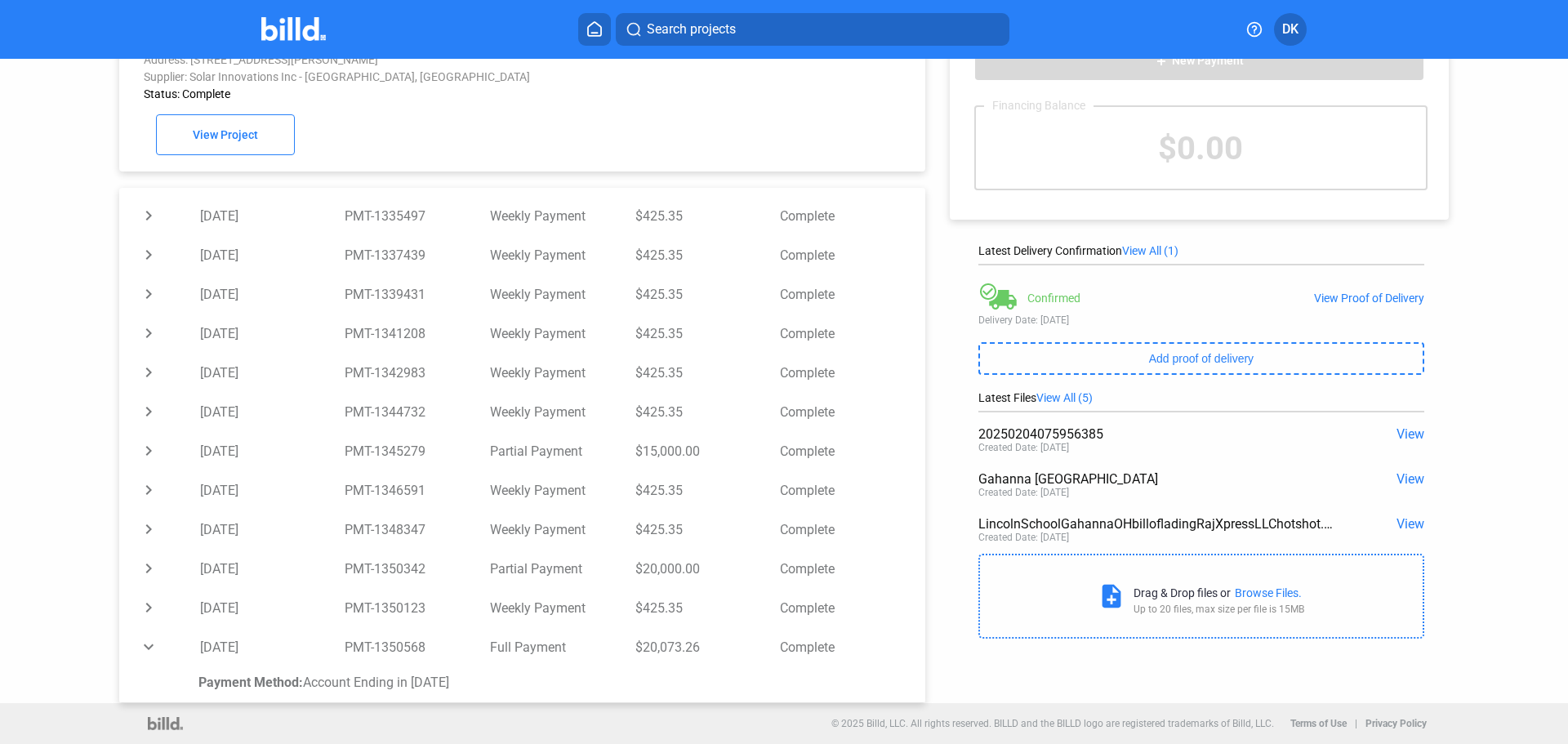
drag, startPoint x: 1402, startPoint y: 517, endPoint x: 1417, endPoint y: 530, distance: 19.8
click at [1445, 558] on div "add New Payment Financing Balance $0.00 Latest Delivery Confirmation View All (…" at bounding box center [1208, 323] width 564 height 648
click at [1409, 487] on div "Gahanna [GEOGRAPHIC_DATA] View Created Date: [DATE]" at bounding box center [1202, 487] width 446 height 45
click at [1405, 529] on span "View" at bounding box center [1410, 524] width 27 height 15
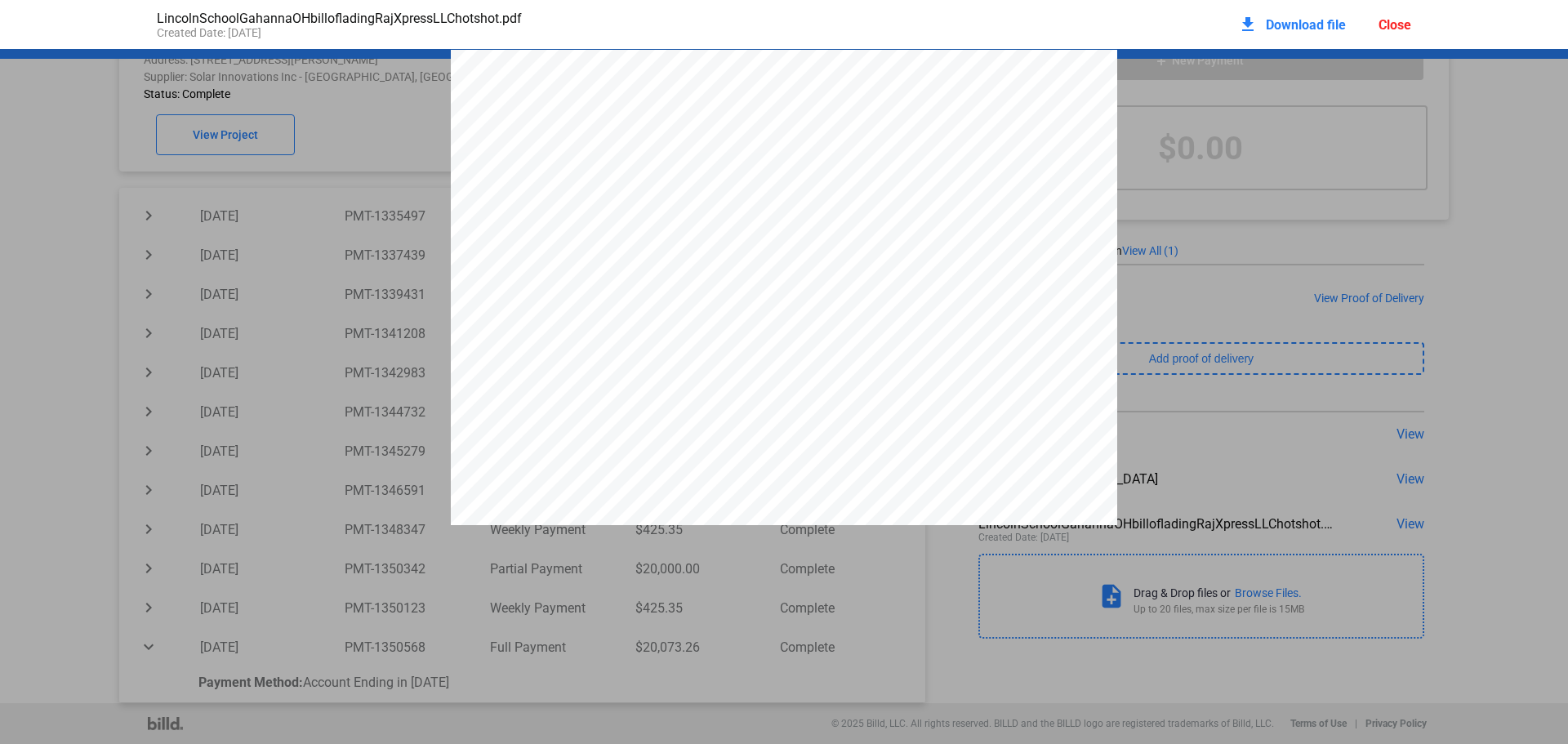
scroll to position [9, 0]
click at [1395, 19] on div "Close" at bounding box center [1395, 25] width 33 height 15
